Goal: Task Accomplishment & Management: Use online tool/utility

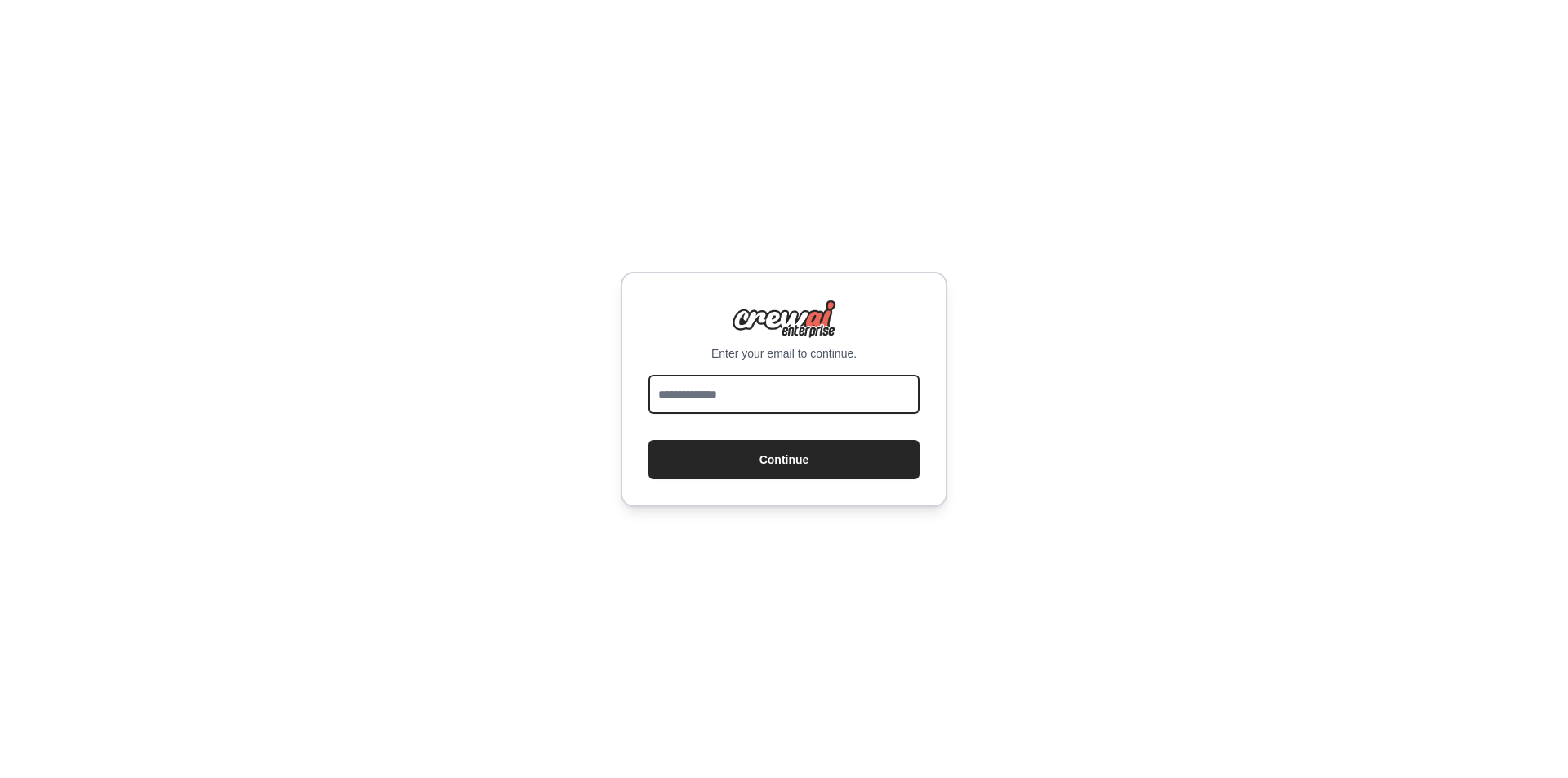
click at [791, 406] on input "email" at bounding box center [784, 394] width 271 height 39
type input "**********"
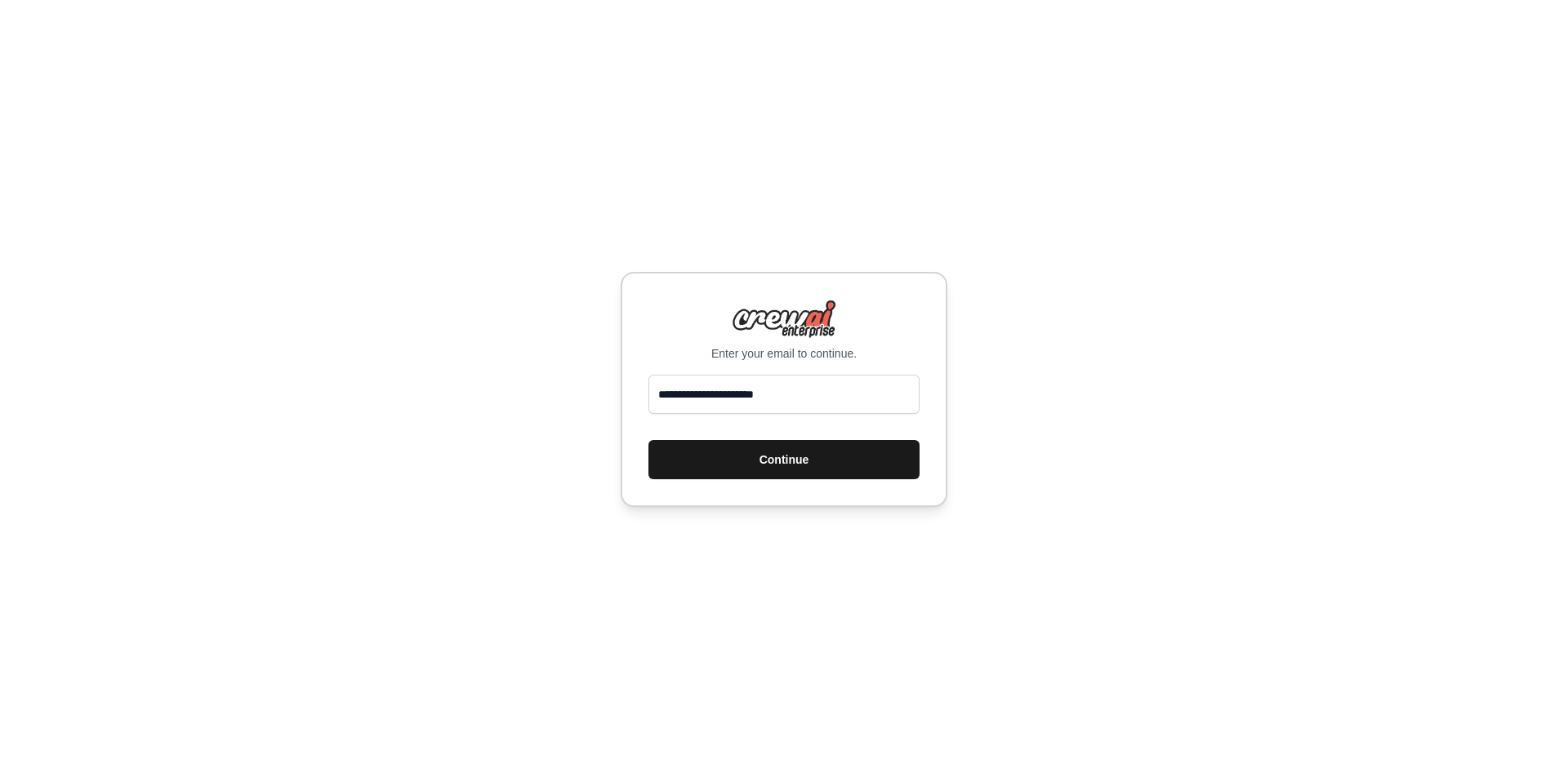
click at [712, 463] on button "Continue" at bounding box center [784, 460] width 271 height 39
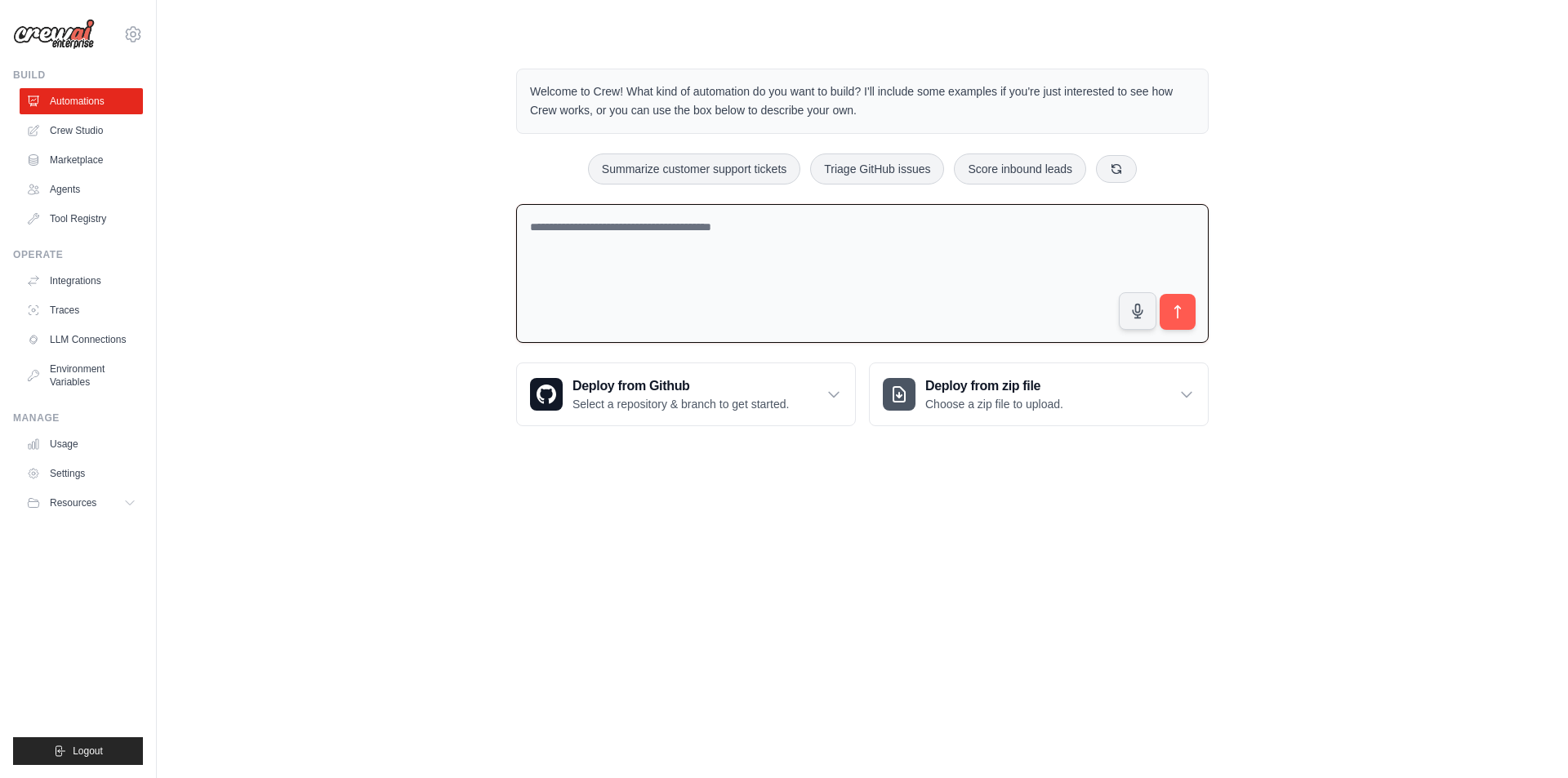
click at [794, 256] on textarea at bounding box center [862, 274] width 693 height 140
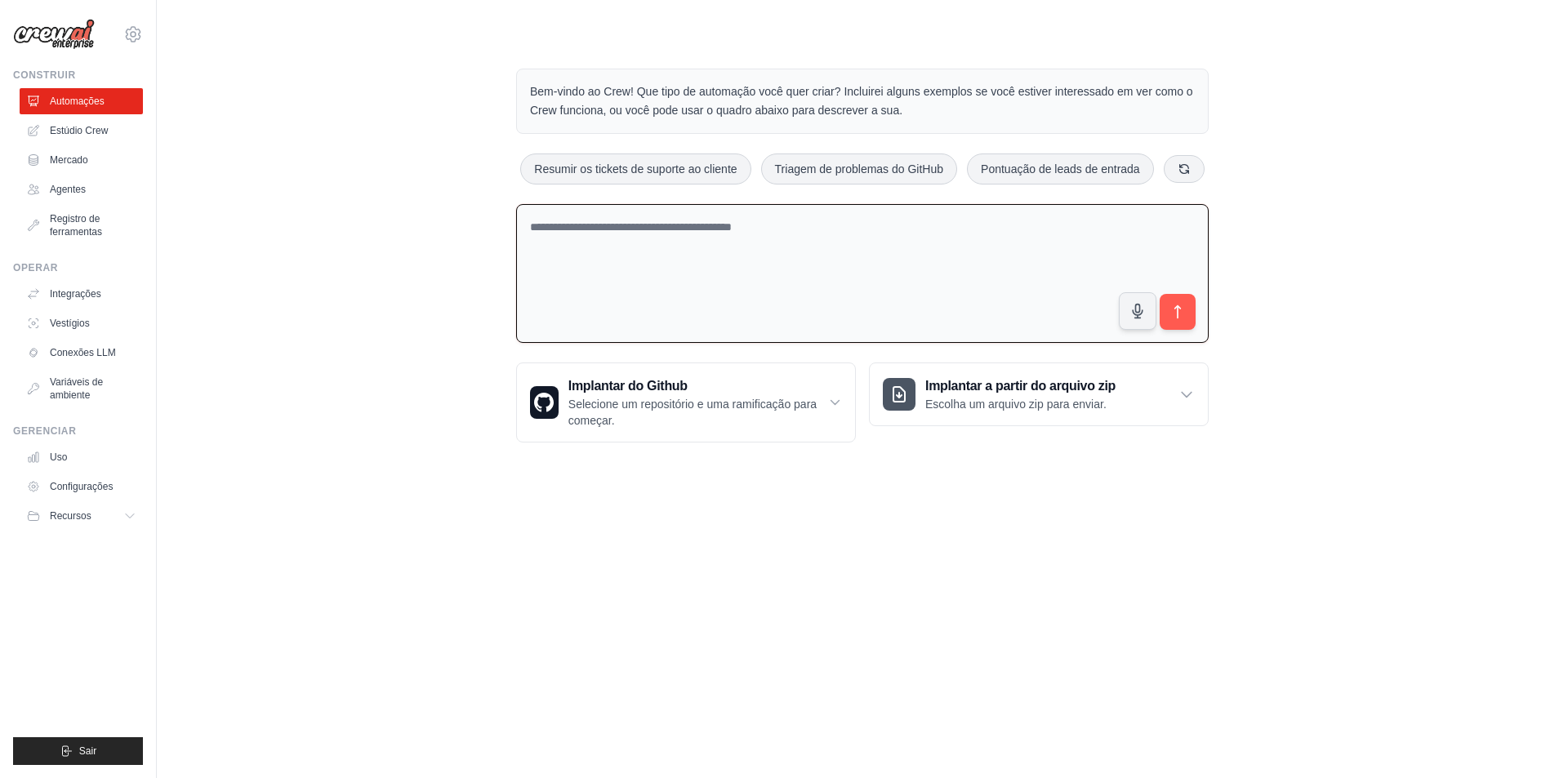
click at [1305, 183] on div "Bem-vindo ao Crew! Que tipo de automação você quer criar? Incluirei alguns exem…" at bounding box center [862, 255] width 1359 height 426
click at [749, 228] on textarea at bounding box center [862, 274] width 693 height 140
click at [818, 220] on textarea "**********" at bounding box center [862, 274] width 693 height 140
drag, startPoint x: 813, startPoint y: 232, endPoint x: 495, endPoint y: 211, distance: 318.7
click at [495, 211] on div "**********" at bounding box center [862, 255] width 1359 height 426
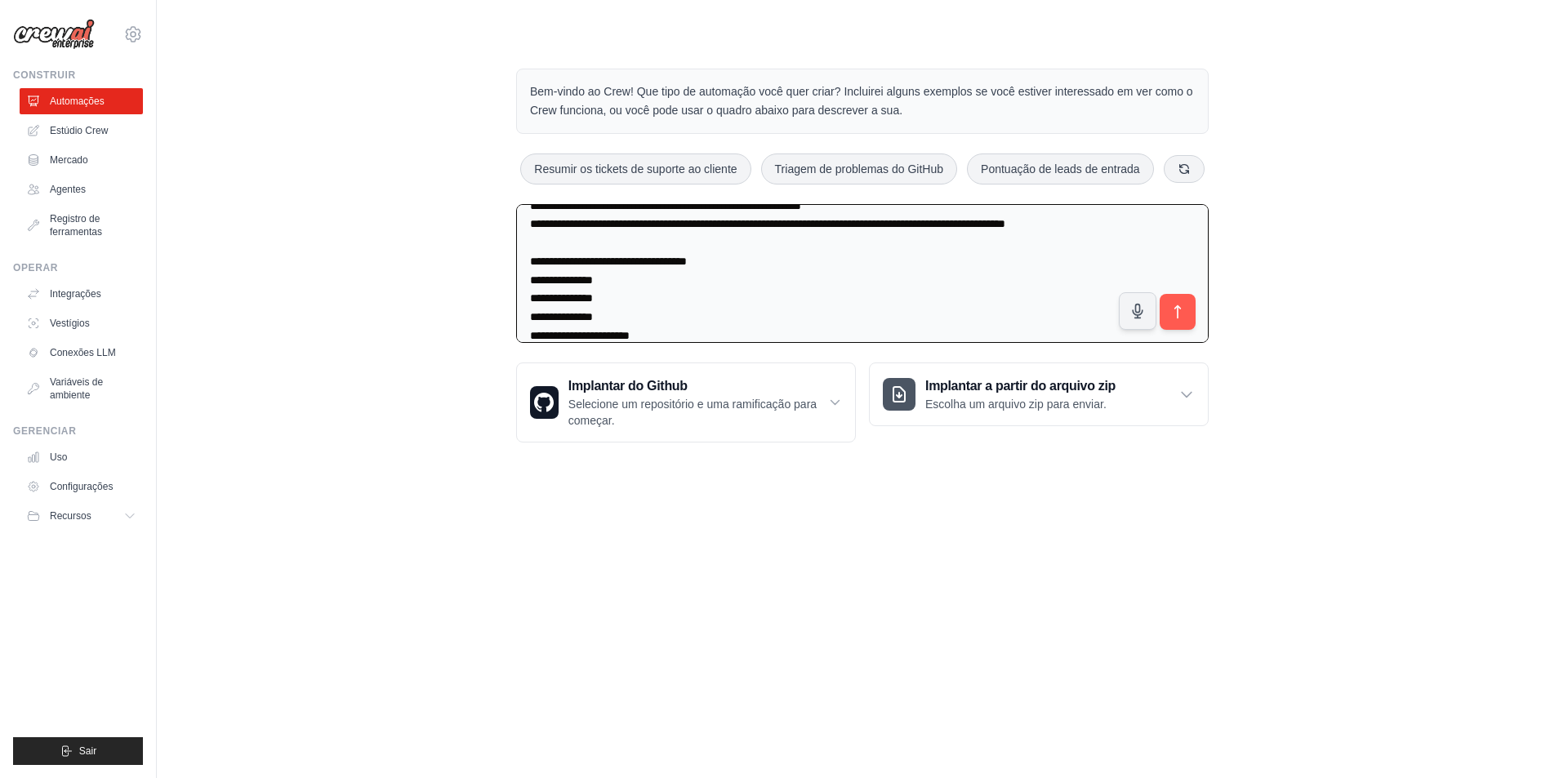
scroll to position [59, 0]
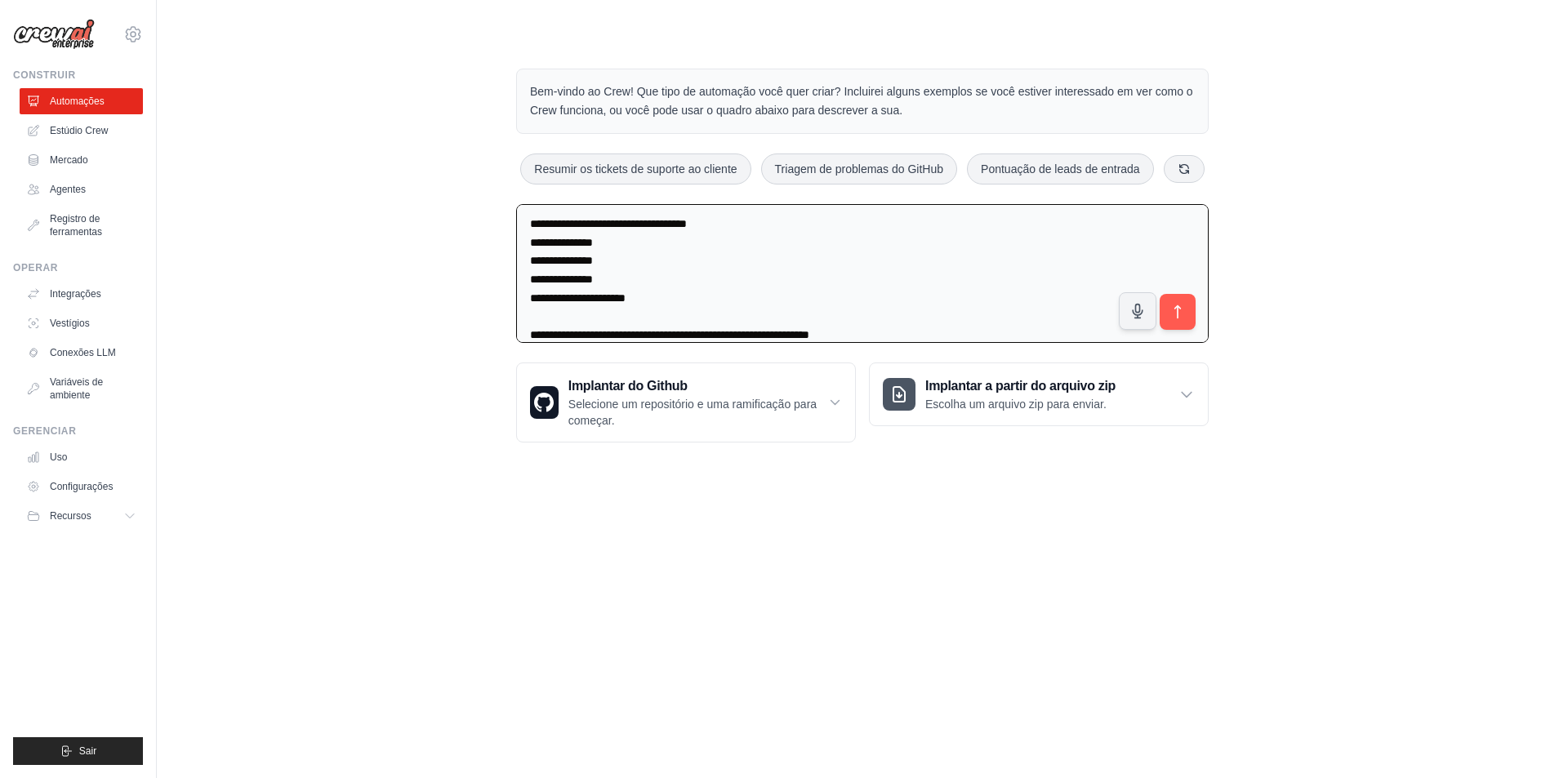
type textarea "**********"
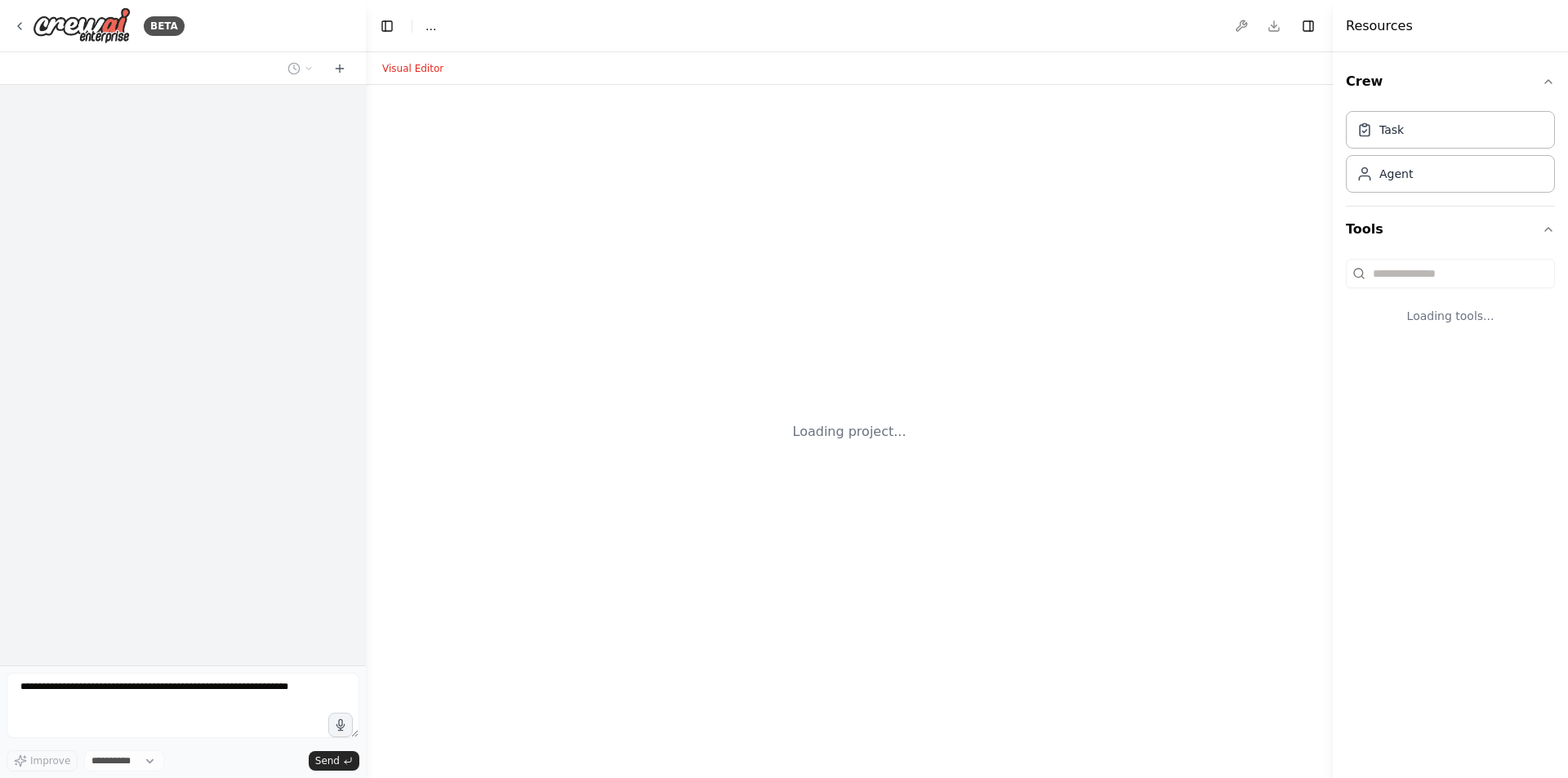
select select "****"
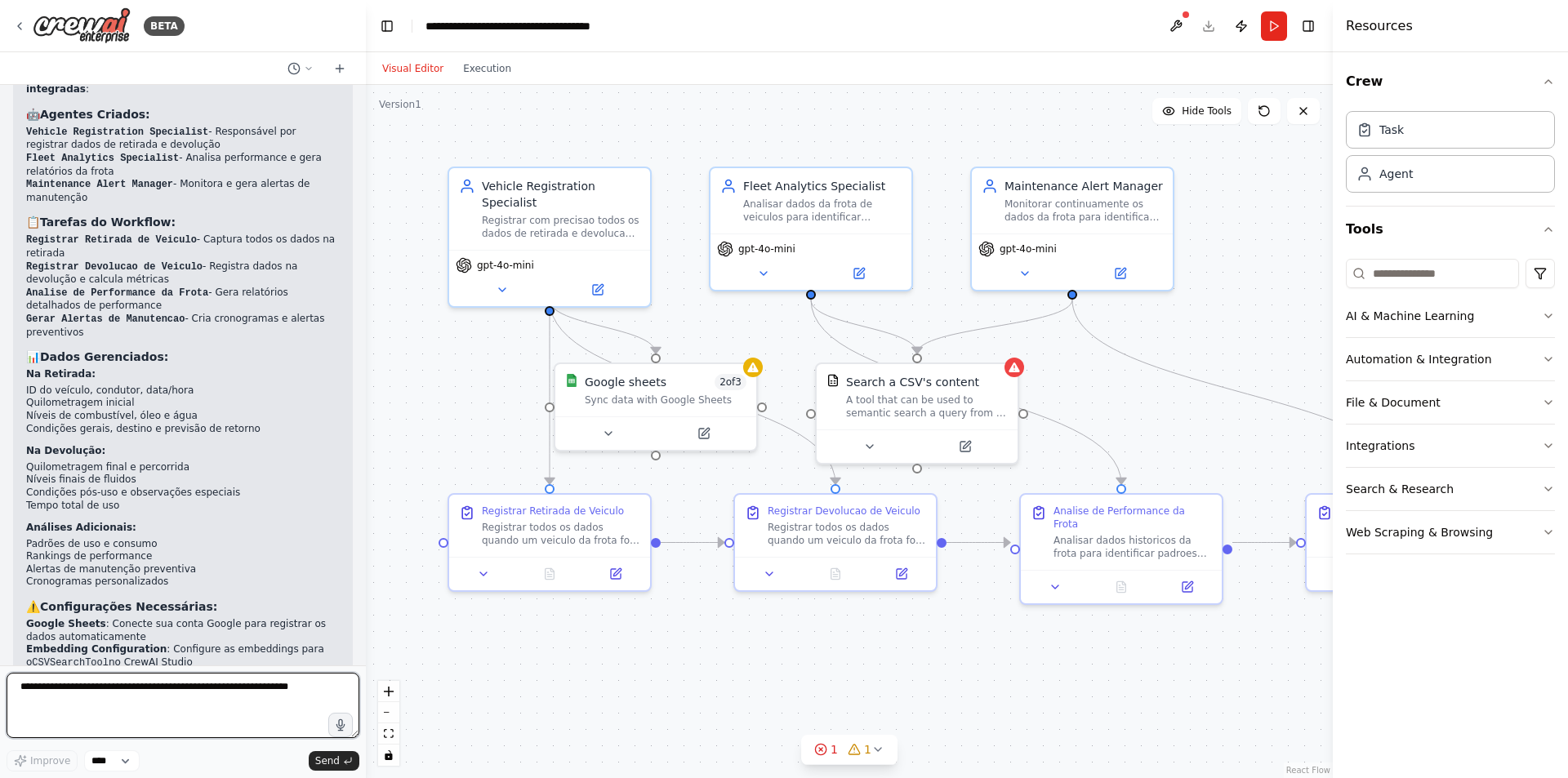
scroll to position [1150, 0]
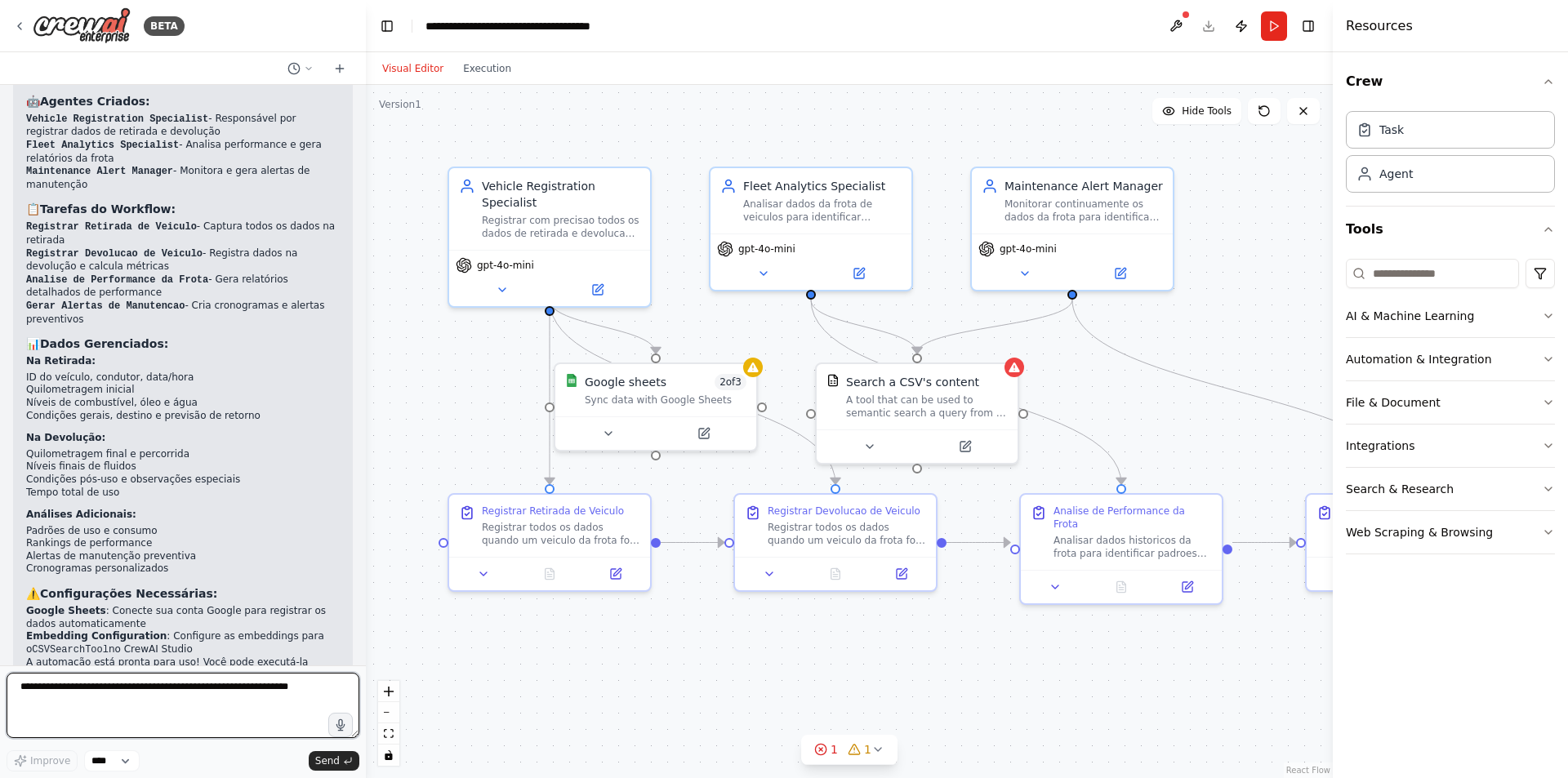
click at [129, 686] on textarea at bounding box center [182, 705] width 352 height 66
type textarea "**********"
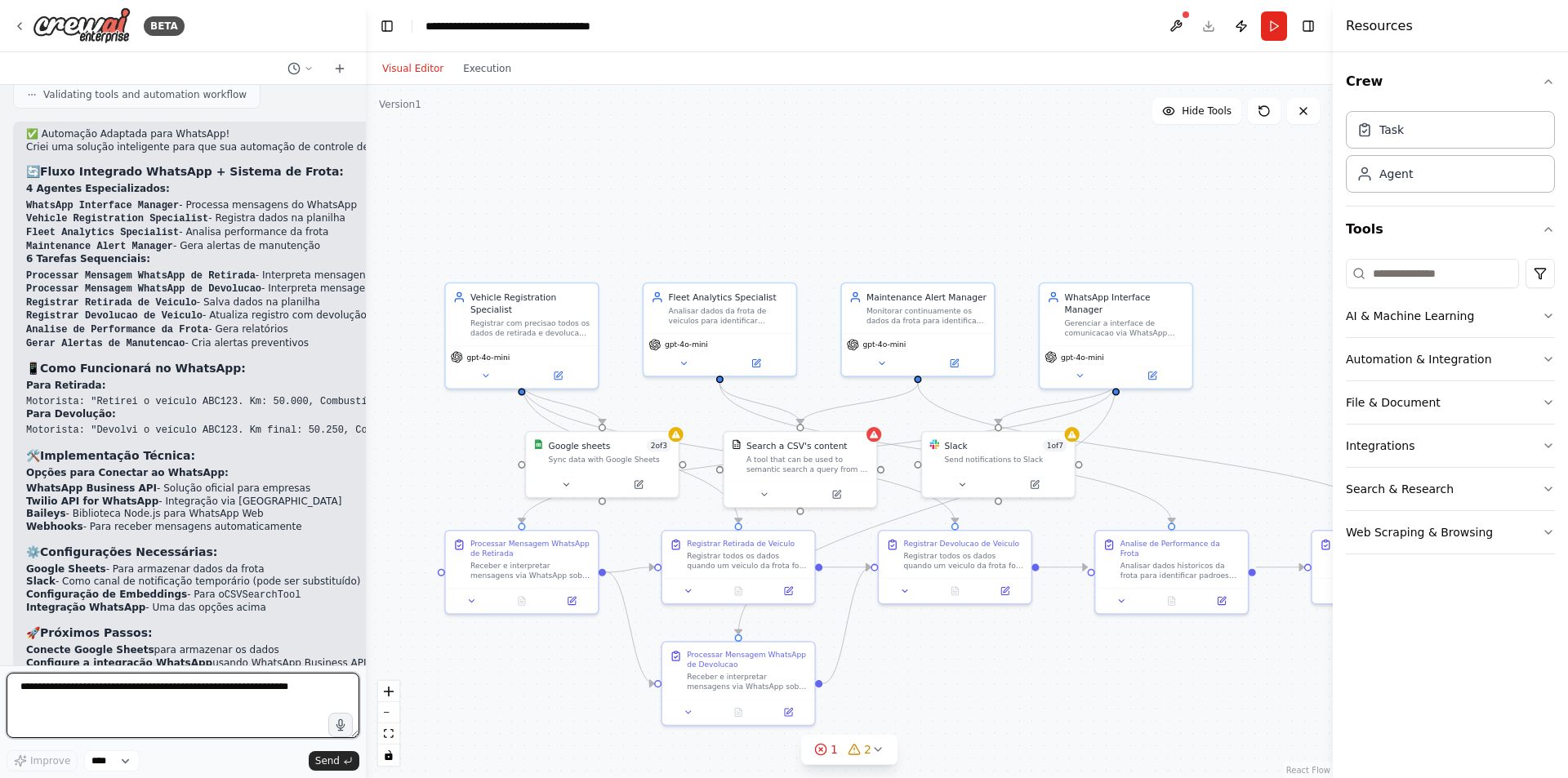
scroll to position [2585, 0]
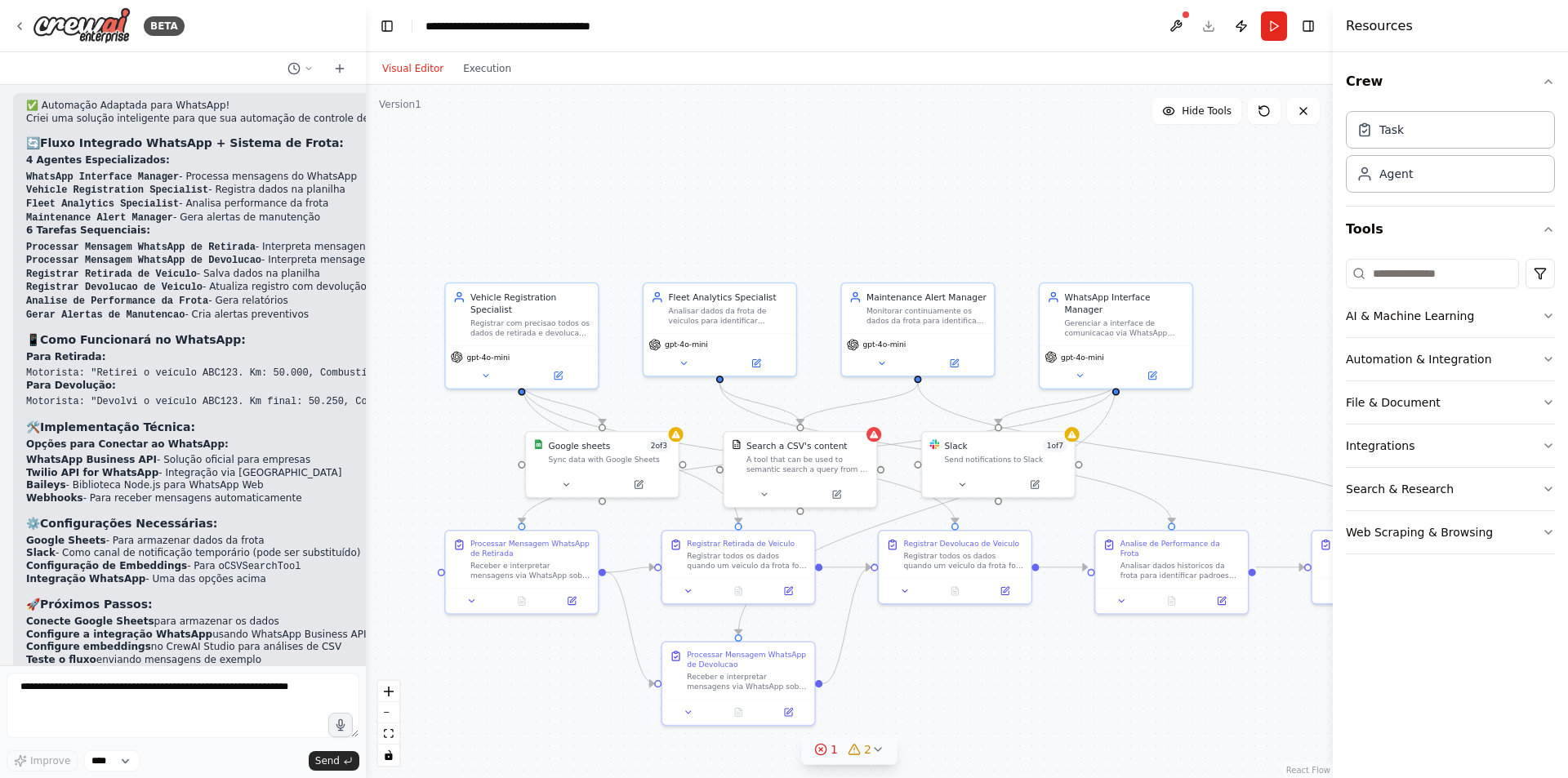
click at [825, 752] on icon at bounding box center [821, 749] width 13 height 13
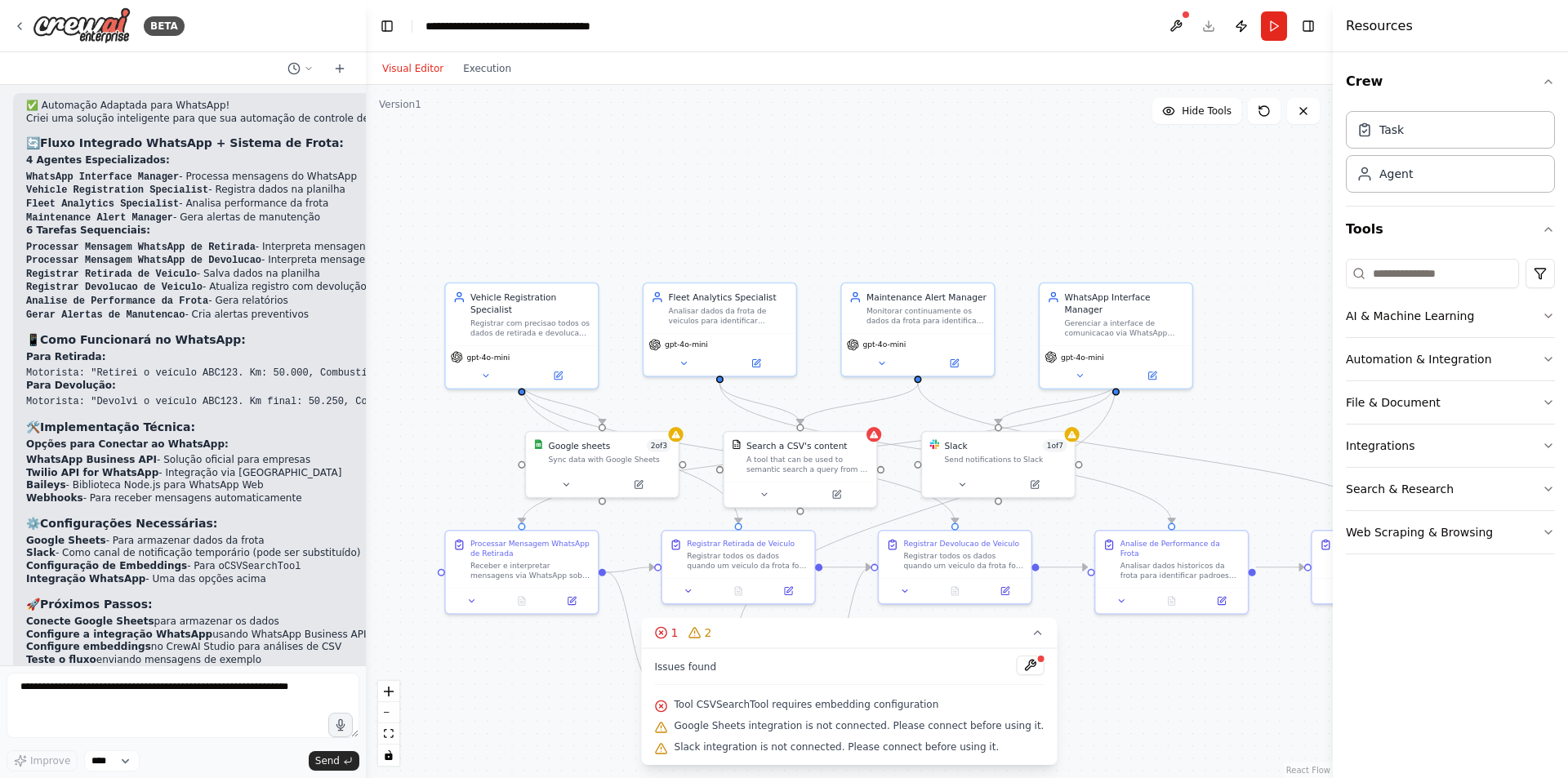
click at [762, 703] on span "Tool CSVSearchTool requires embedding configuration" at bounding box center [807, 705] width 265 height 13
click at [668, 726] on icon at bounding box center [661, 727] width 13 height 13
click at [683, 428] on div at bounding box center [676, 432] width 15 height 15
click at [673, 437] on div "Google Sheets integration is not connected. Please connect before using it. Goo…" at bounding box center [608, 462] width 154 height 68
click at [632, 451] on div "Google sheets 2 of 3 Sync data with Google Sheets" at bounding box center [615, 449] width 122 height 24
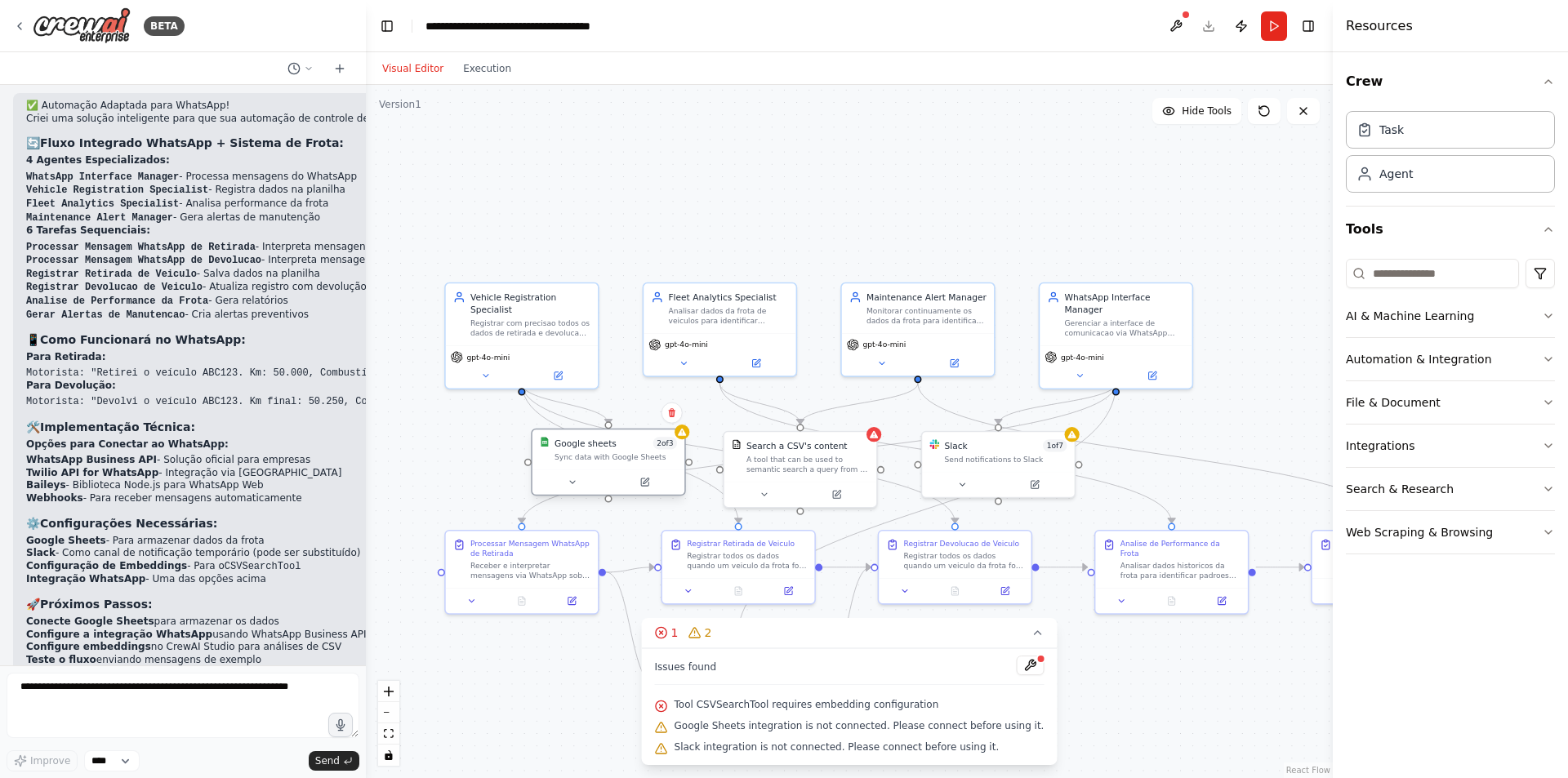
click at [632, 451] on div "Google sheets 2 of 3 Sync data with Google Sheets" at bounding box center [615, 449] width 122 height 24
click at [576, 484] on icon at bounding box center [572, 482] width 10 height 10
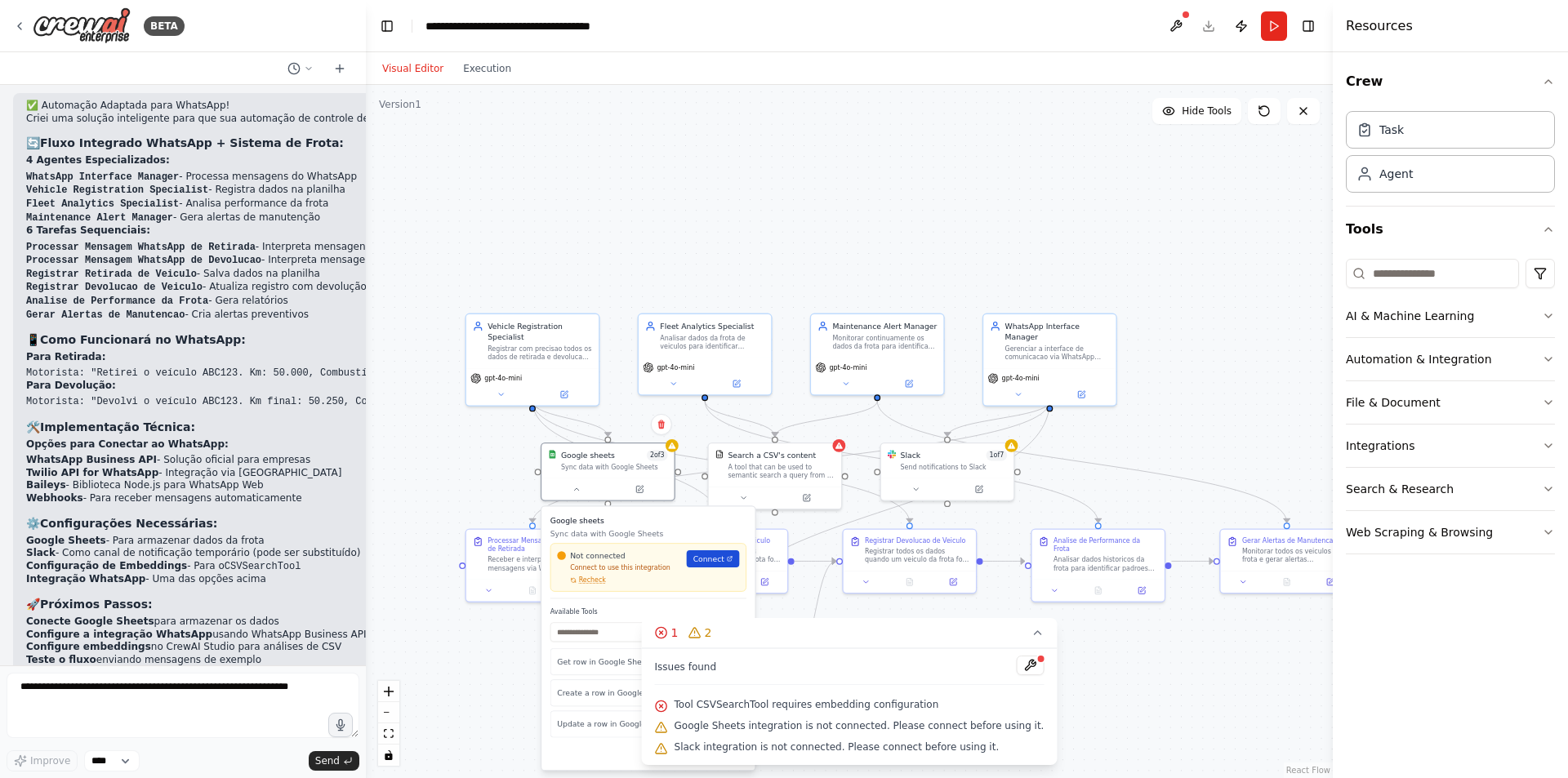
click at [708, 561] on span "Connect" at bounding box center [709, 558] width 31 height 10
click at [117, 700] on textarea at bounding box center [182, 705] width 352 height 66
click at [128, 696] on textarea at bounding box center [182, 705] width 352 height 66
type textarea "**********"
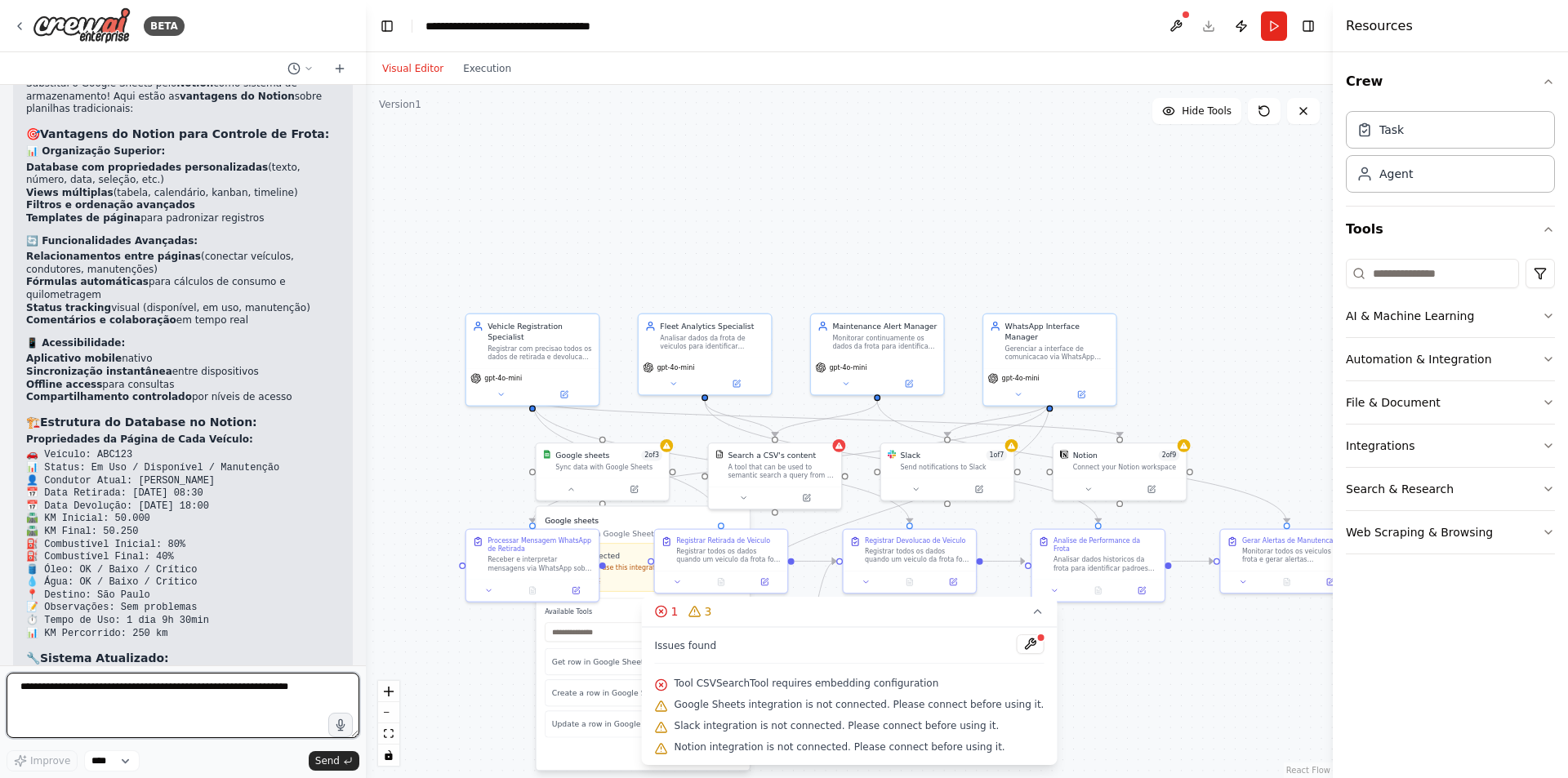
scroll to position [3719, 0]
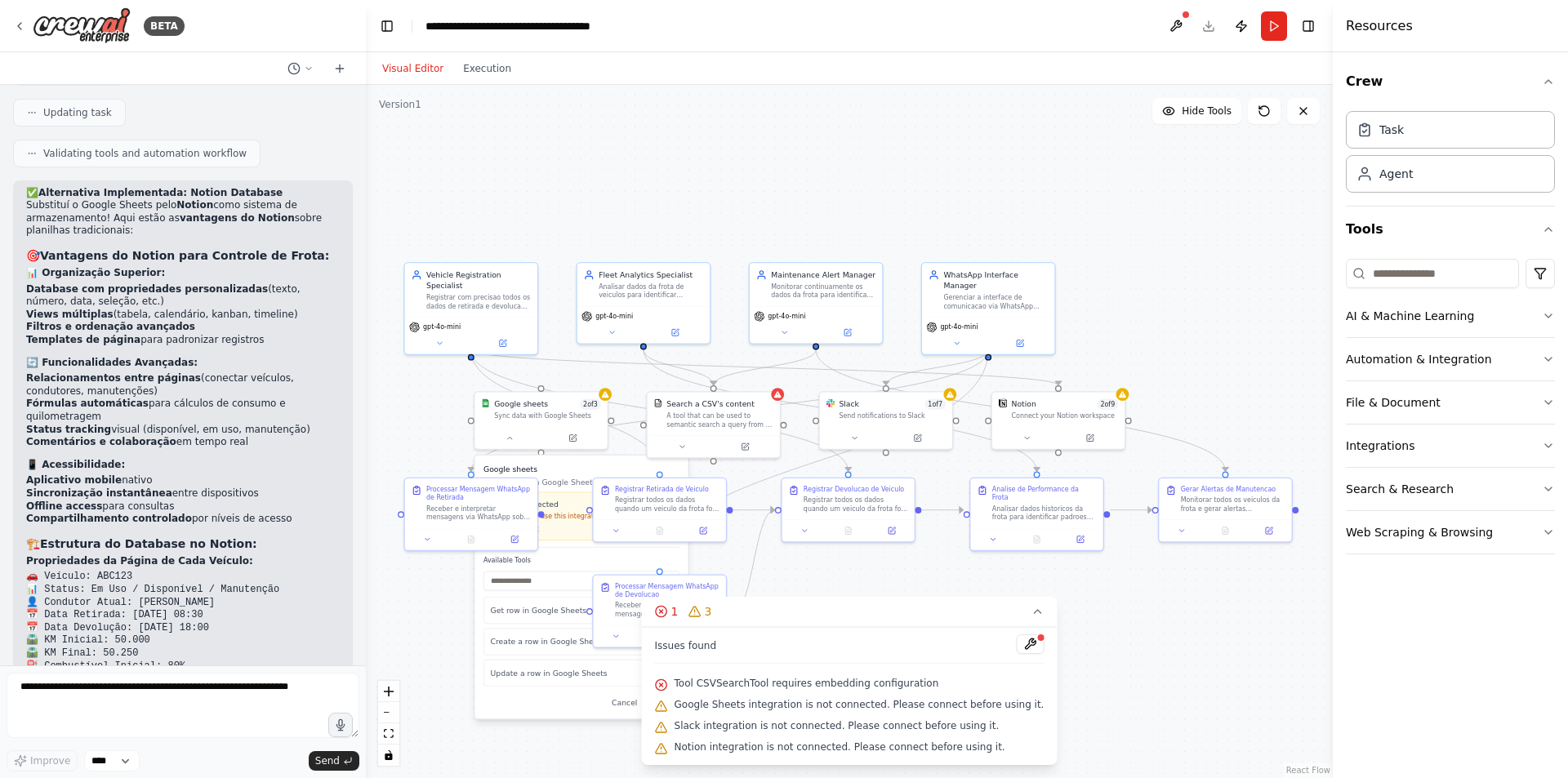
drag, startPoint x: 996, startPoint y: 581, endPoint x: 969, endPoint y: 491, distance: 94.0
click at [970, 492] on div ".deletable-edge-delete-btn { width: 20px; height: 20px; border: 0px solid #ffff…" at bounding box center [848, 431] width 967 height 693
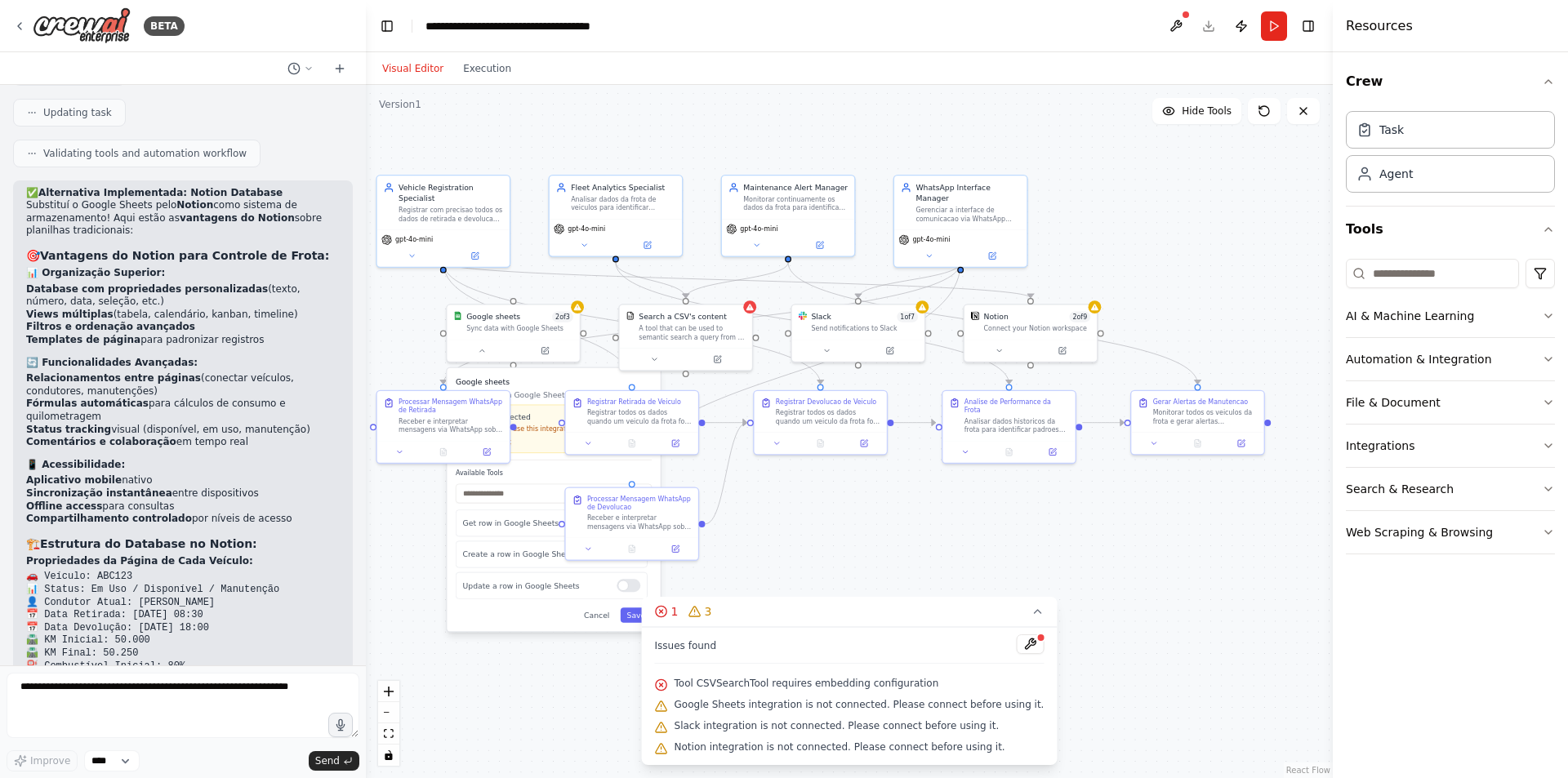
click at [902, 520] on div ".deletable-edge-delete-btn { width: 20px; height: 20px; border: 0px solid #ffff…" at bounding box center [848, 431] width 967 height 693
click at [1426, 345] on button "Automation & Integration" at bounding box center [1451, 359] width 209 height 43
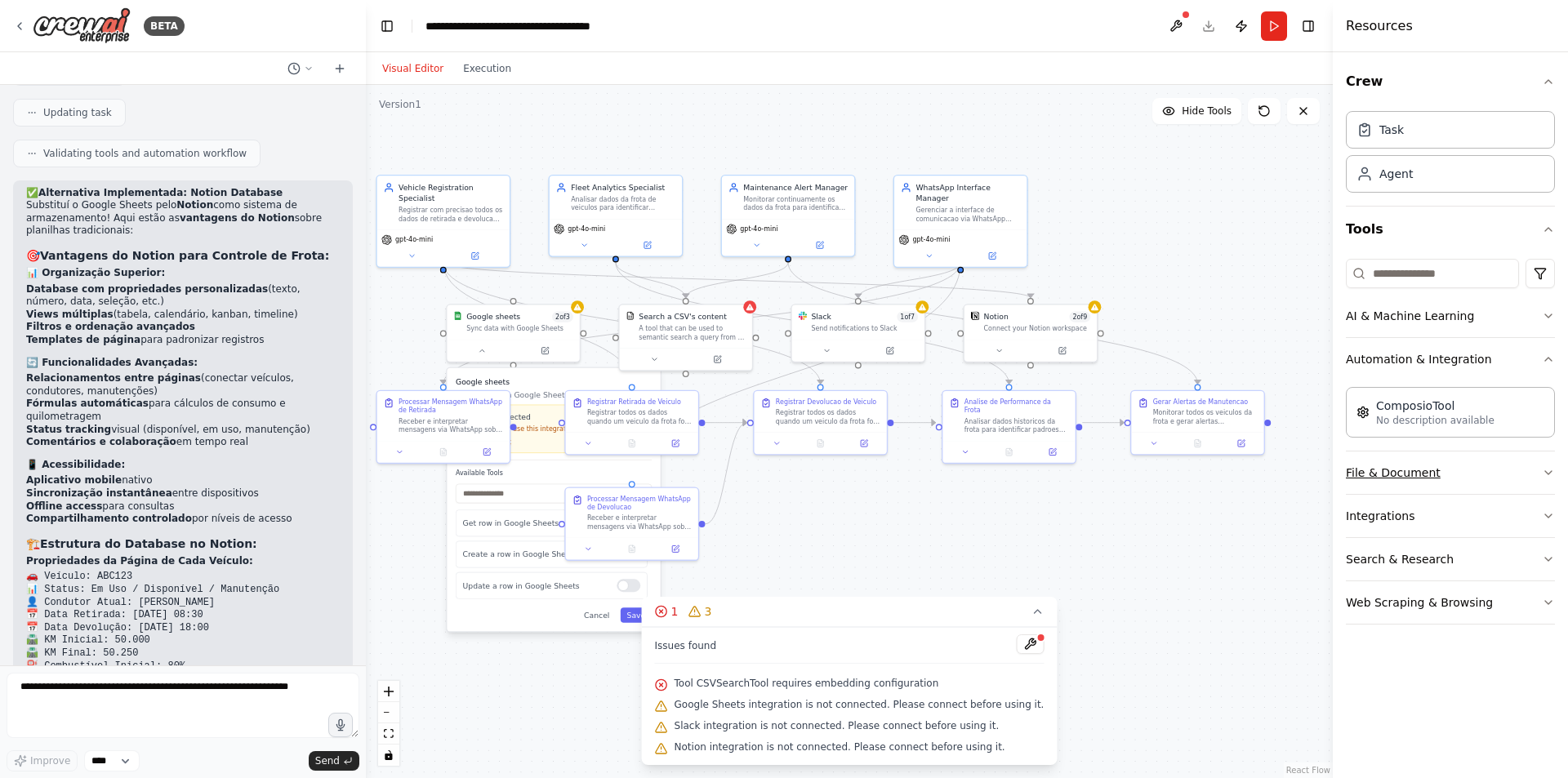
click at [1430, 475] on button "File & Document" at bounding box center [1451, 473] width 209 height 43
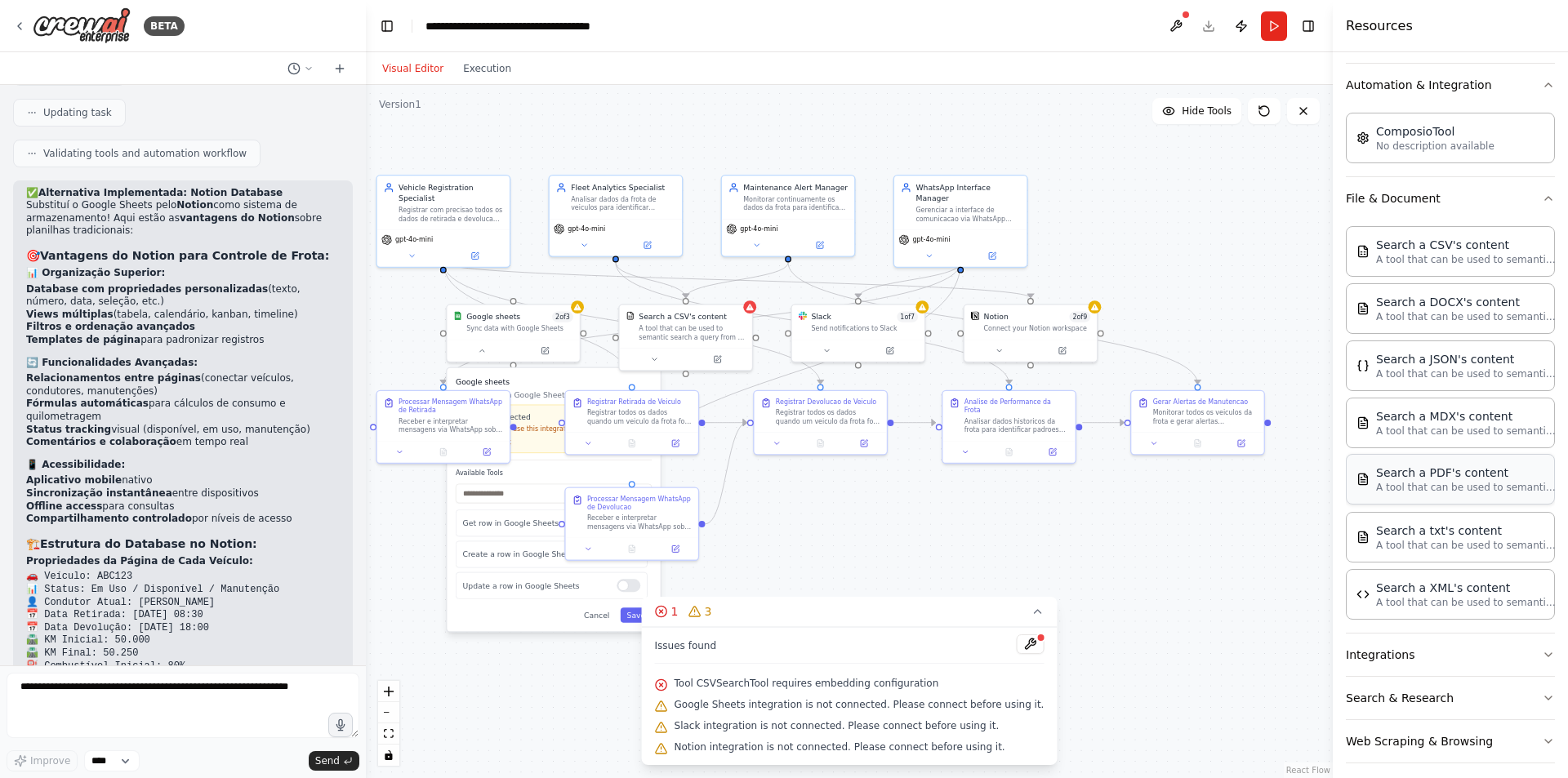
scroll to position [286, 0]
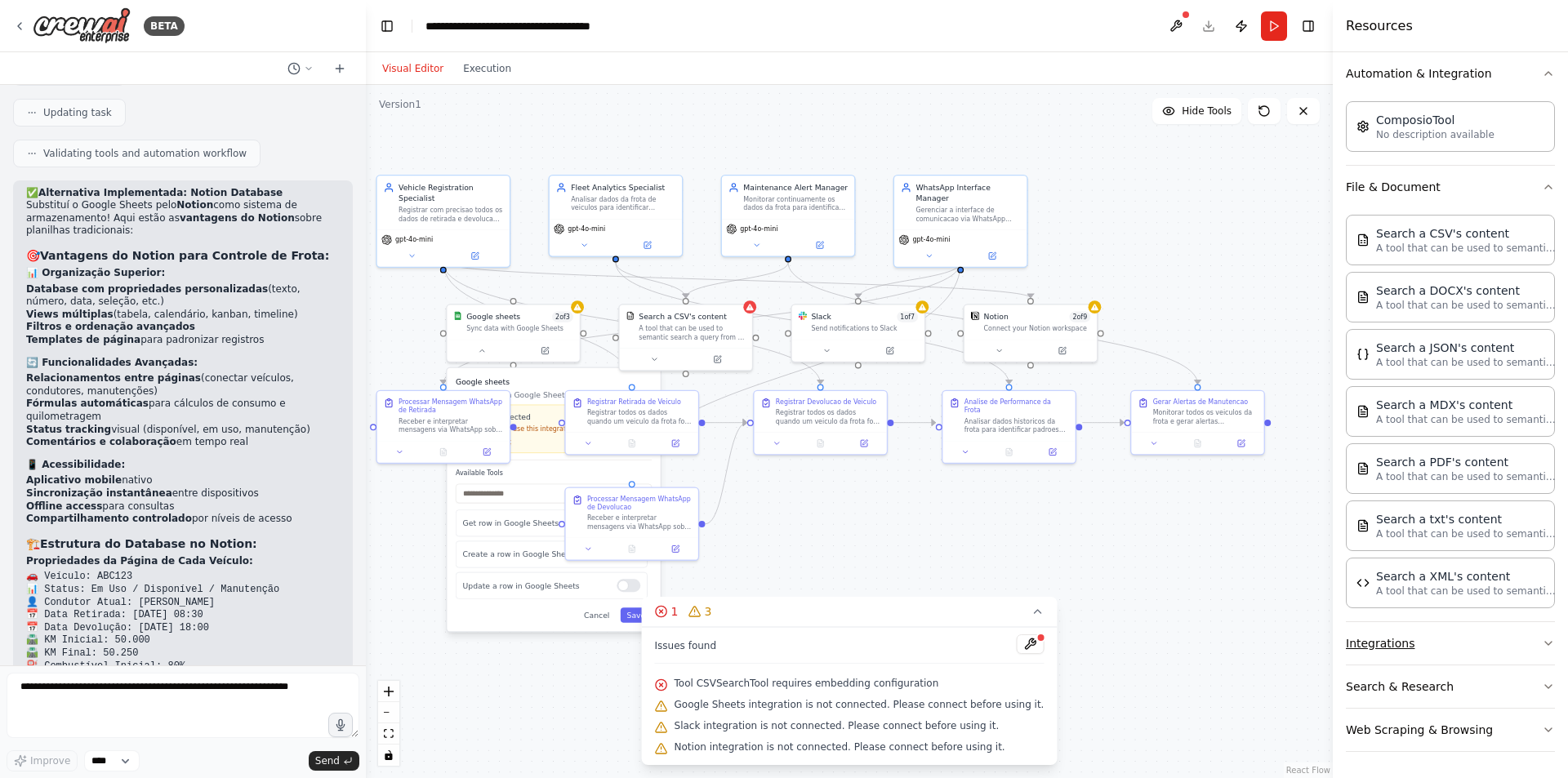
click at [1362, 633] on button "Integrations" at bounding box center [1451, 644] width 209 height 43
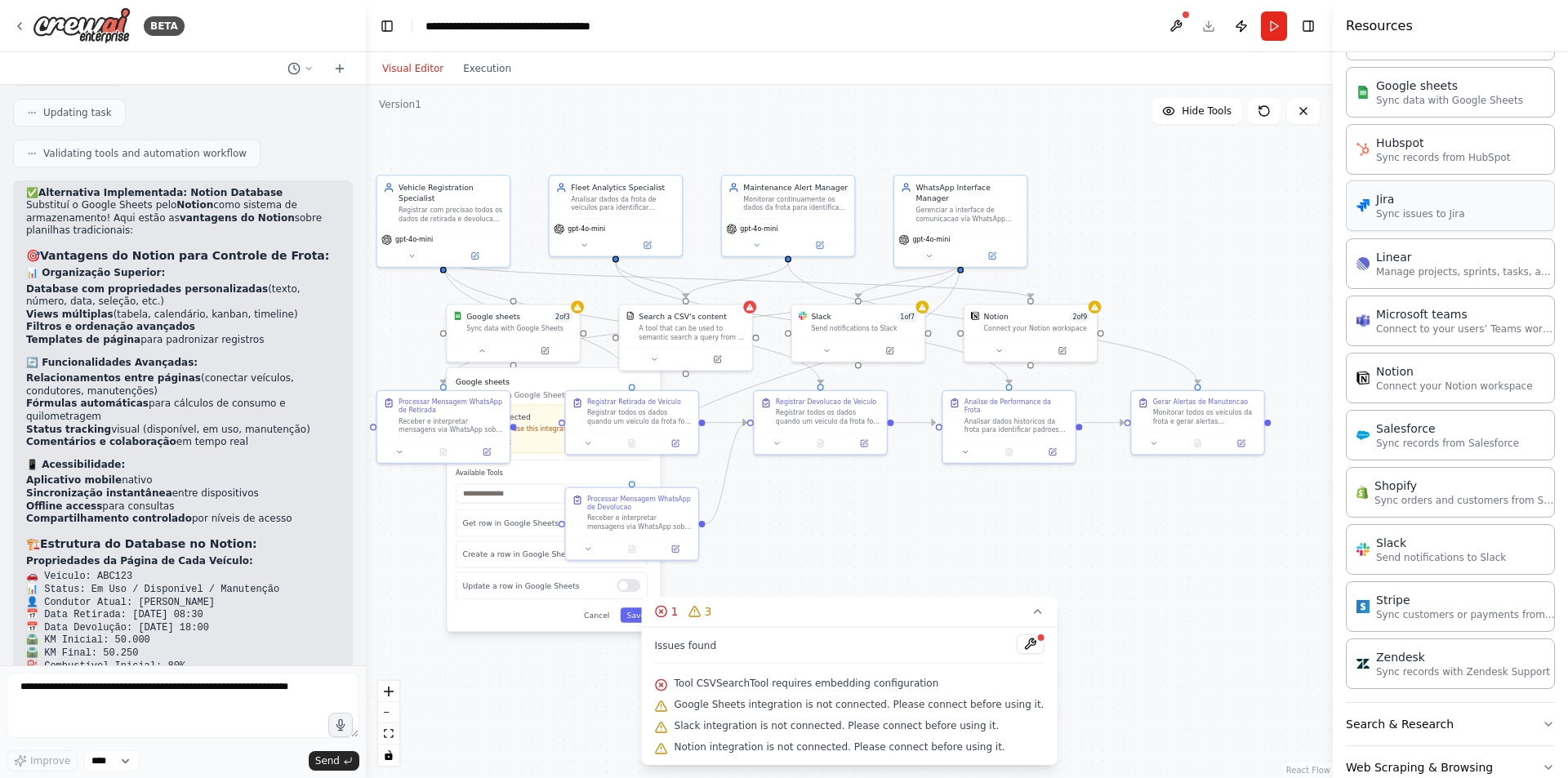
scroll to position [1385, 0]
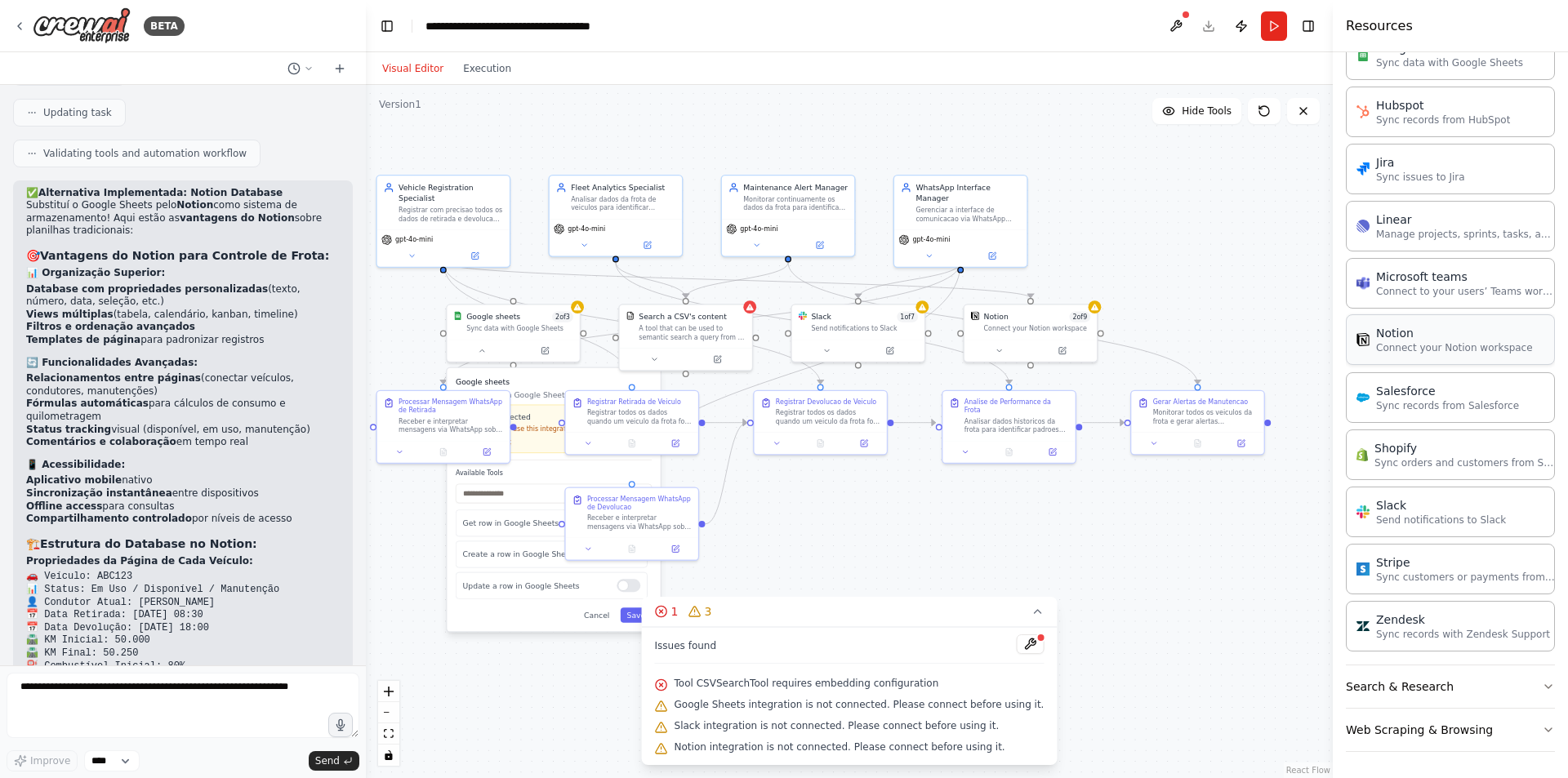
click at [1390, 350] on p "Connect your Notion workspace" at bounding box center [1453, 348] width 156 height 13
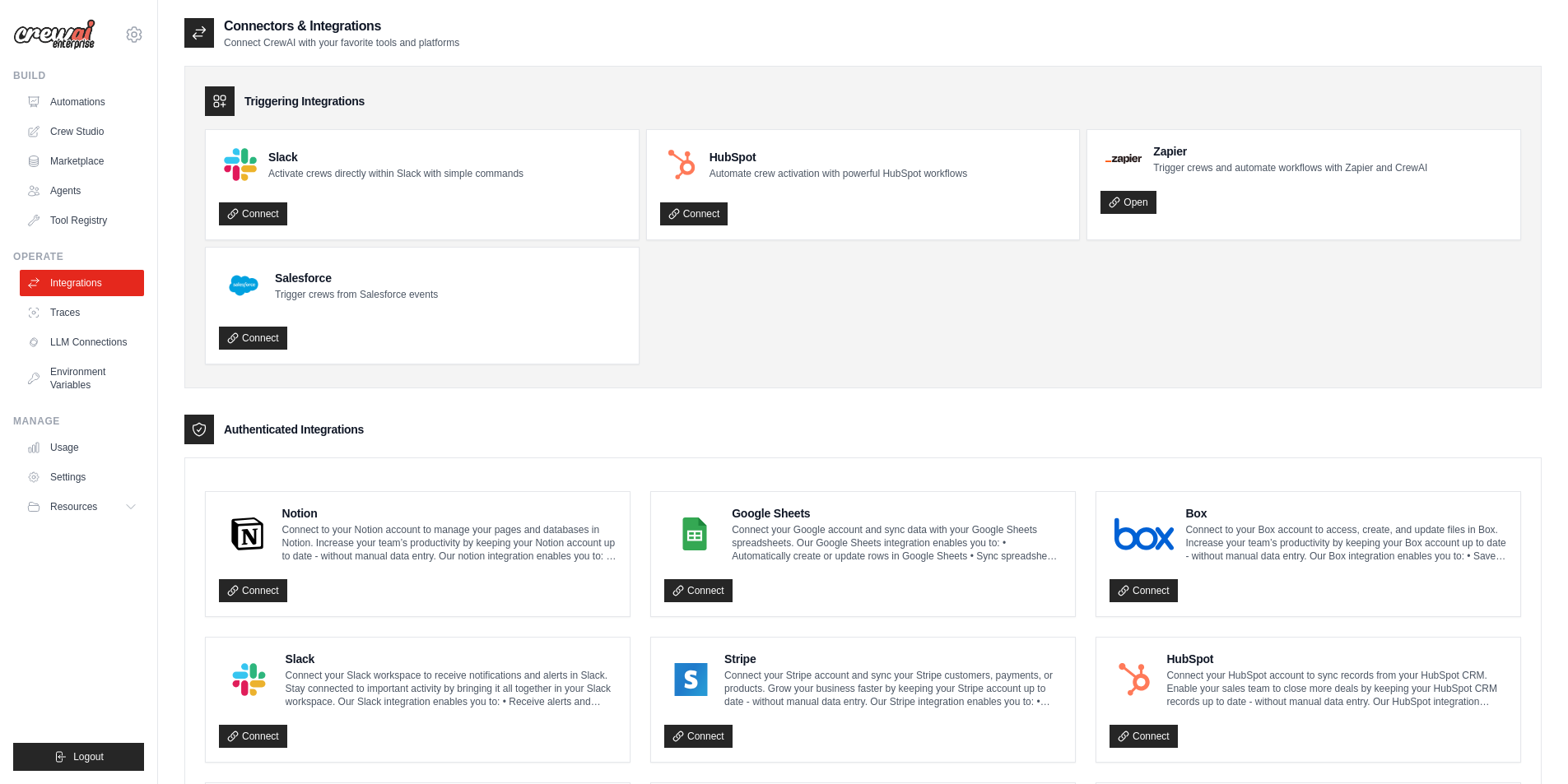
click at [802, 528] on p "Connect your Google account and sync data with your Google Sheets spreadsheets.…" at bounding box center [897, 543] width 330 height 39
click at [704, 598] on link "Connect" at bounding box center [697, 590] width 68 height 23
